Goal: Check status

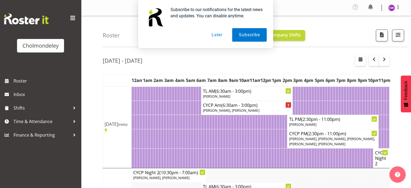
click at [222, 34] on button "Later" at bounding box center [217, 35] width 24 height 14
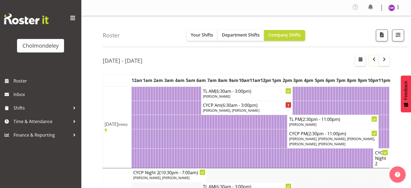
click at [372, 62] on button "button" at bounding box center [374, 60] width 10 height 11
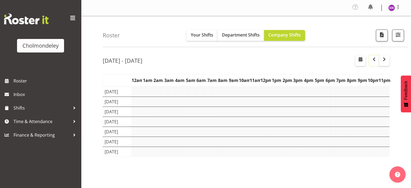
click at [372, 62] on button "button" at bounding box center [374, 60] width 10 height 11
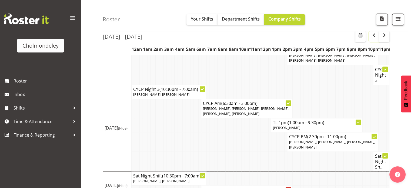
scroll to position [450, 0]
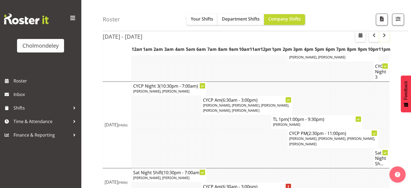
click at [388, 35] on button "button" at bounding box center [384, 36] width 10 height 11
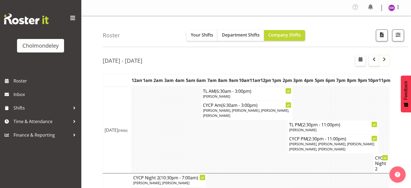
click at [381, 63] on button "button" at bounding box center [384, 60] width 10 height 11
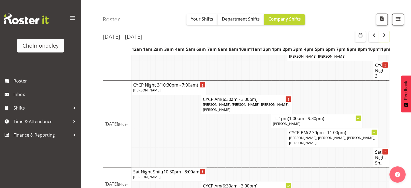
scroll to position [455, 0]
